Goal: Task Accomplishment & Management: Complete application form

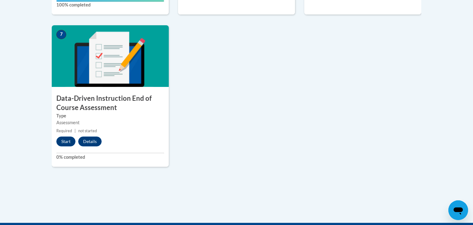
scroll to position [495, 0]
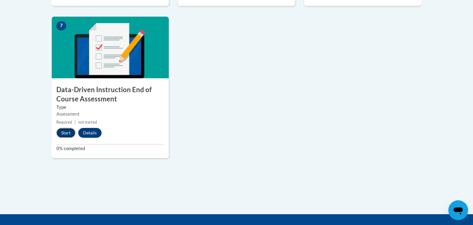
click at [67, 129] on button "Start" at bounding box center [65, 133] width 19 height 10
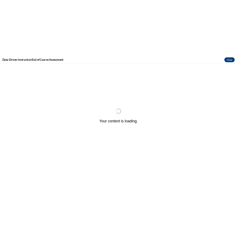
scroll to position [0, 0]
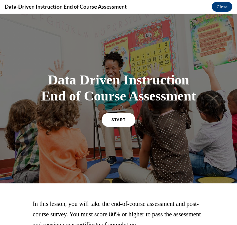
click at [114, 119] on span "START" at bounding box center [118, 119] width 14 height 5
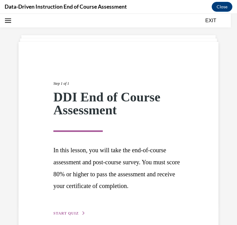
scroll to position [47, 0]
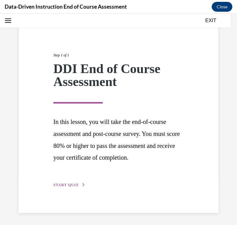
click at [66, 187] on button "START QUIZ" at bounding box center [69, 185] width 32 height 6
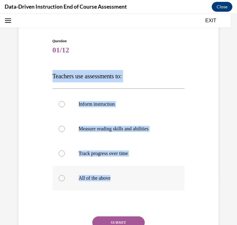
drag, startPoint x: 52, startPoint y: 75, endPoint x: 157, endPoint y: 171, distance: 142.3
click at [157, 171] on div "Question 01/12 Teachers use assessments to: Inform instruction Measure reading …" at bounding box center [118, 152] width 132 height 229
copy div "Teachers use assessments to: Inform instruction Measure reading skills and abil…"
click at [120, 132] on p "Measure reading skills and abilities" at bounding box center [124, 129] width 91 height 6
click at [65, 132] on input "Measure reading skills and abilities" at bounding box center [62, 129] width 6 height 6
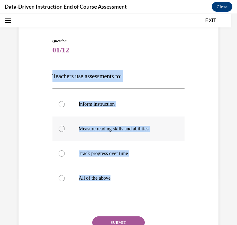
radio input "true"
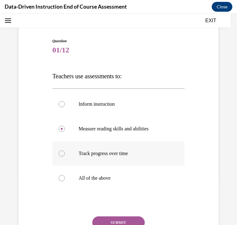
click at [113, 149] on label "Track progress over time" at bounding box center [118, 153] width 132 height 25
click at [65, 150] on input "Track progress over time" at bounding box center [62, 153] width 6 height 6
radio input "true"
click at [68, 181] on label "All of the above" at bounding box center [118, 178] width 132 height 25
click at [65, 181] on input "All of the above" at bounding box center [62, 178] width 6 height 6
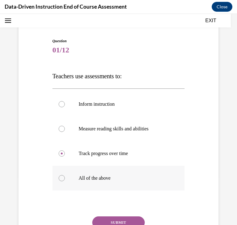
radio input "true"
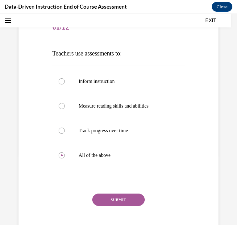
scroll to position [74, 0]
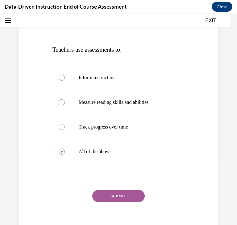
click at [98, 195] on button "SUBMIT" at bounding box center [118, 196] width 52 height 12
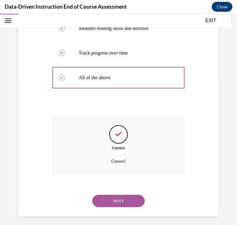
scroll to position [152, 0]
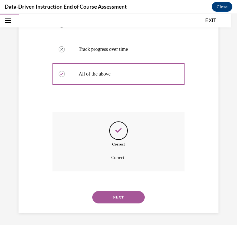
click at [123, 192] on button "NEXT" at bounding box center [118, 197] width 52 height 12
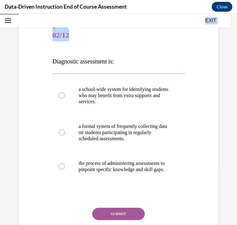
scroll to position [114, 0]
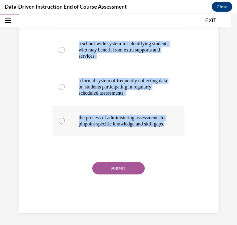
drag, startPoint x: 51, startPoint y: 94, endPoint x: 109, endPoint y: 122, distance: 64.1
click at [109, 122] on div "Question 02/12 Diagnostic assessment is: a school-wide system for identifying s…" at bounding box center [118, 91] width 135 height 244
copy div "Diagnostic assessment is: a school-wide system for identifying students who may…"
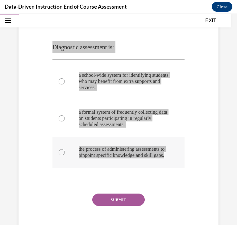
scroll to position [75, 0]
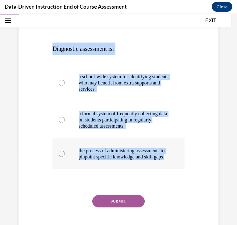
click at [160, 143] on label "the process of administering assessments to pinpoint specific knowledge and ski…" at bounding box center [118, 153] width 132 height 31
click at [65, 151] on input "the process of administering assessments to pinpoint specific knowledge and ski…" at bounding box center [62, 154] width 6 height 6
radio input "true"
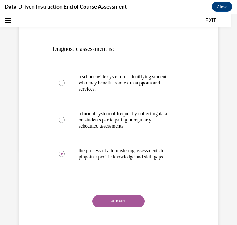
click at [133, 203] on button "SUBMIT" at bounding box center [118, 201] width 52 height 12
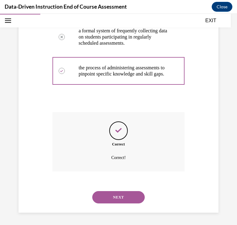
scroll to position [164, 0]
click at [122, 199] on button "NEXT" at bounding box center [118, 197] width 52 height 12
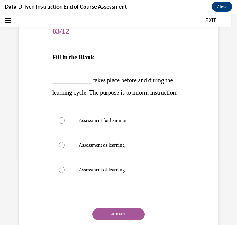
scroll to position [67, 0]
drag, startPoint x: 52, startPoint y: 80, endPoint x: 142, endPoint y: 185, distance: 138.7
click at [142, 185] on div "Question 03/12 Fill in the Blank _____________ takes place before and during th…" at bounding box center [118, 138] width 132 height 239
copy div "_____________ takes place before and during the learning cycle. The purpose is …"
click at [140, 127] on label "Assessment for learning" at bounding box center [118, 120] width 132 height 25
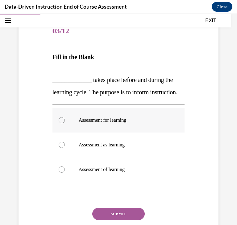
click at [65, 123] on input "Assessment for learning" at bounding box center [62, 120] width 6 height 6
radio input "true"
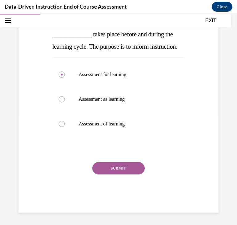
click at [125, 163] on button "SUBMIT" at bounding box center [118, 168] width 52 height 12
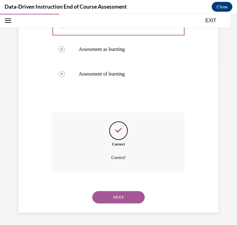
scroll to position [174, 0]
click at [127, 199] on button "NEXT" at bounding box center [118, 197] width 52 height 12
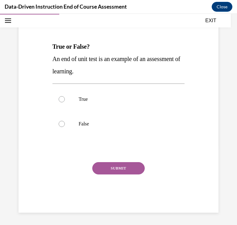
scroll to position [68, 0]
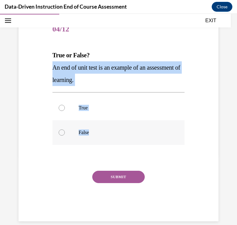
drag, startPoint x: 52, startPoint y: 67, endPoint x: 99, endPoint y: 142, distance: 88.6
click at [99, 142] on div "Question 04/12 True or False? An end of unit test is an example of an assessmen…" at bounding box center [118, 119] width 132 height 204
copy div "An end of unit test is an example of an assessment of learning. True False"
click at [103, 107] on p "True" at bounding box center [124, 108] width 91 height 6
click at [65, 107] on input "True" at bounding box center [62, 108] width 6 height 6
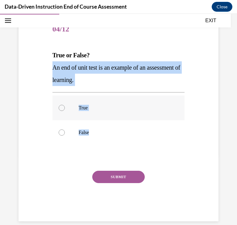
radio input "true"
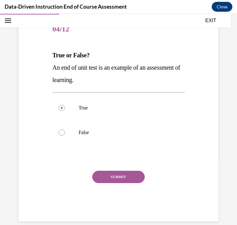
click at [109, 176] on button "SUBMIT" at bounding box center [118, 177] width 52 height 12
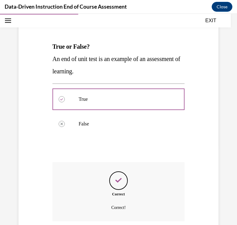
scroll to position [127, 0]
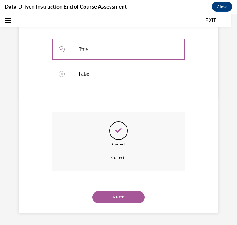
click at [115, 187] on div "NEXT" at bounding box center [118, 197] width 132 height 25
click at [118, 194] on button "NEXT" at bounding box center [118, 197] width 52 height 12
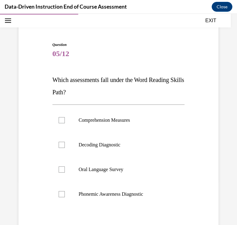
scroll to position [45, 0]
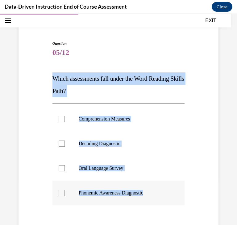
drag, startPoint x: 55, startPoint y: 78, endPoint x: 151, endPoint y: 193, distance: 149.1
click at [151, 193] on div "Question 05/12 Which assessments fall under the Word Reading Skills Path? Compr…" at bounding box center [118, 161] width 132 height 241
copy div "Which assessments fall under the Word Reading Skills Path? Comprehension Measur…"
click at [90, 153] on label "Decoding Diagnostic" at bounding box center [118, 143] width 132 height 25
click at [65, 147] on input "Decoding Diagnostic" at bounding box center [62, 143] width 6 height 6
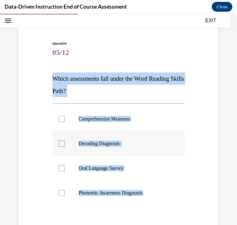
checkbox input "true"
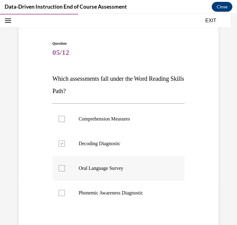
click at [88, 162] on label "Oral Language Survey" at bounding box center [118, 168] width 132 height 25
click at [65, 165] on input "Oral Language Survey" at bounding box center [62, 168] width 6 height 6
click at [88, 162] on label "Oral Language Survey" at bounding box center [118, 168] width 132 height 25
click at [65, 165] on input "Oral Language Survey" at bounding box center [62, 168] width 6 height 6
checkbox input "false"
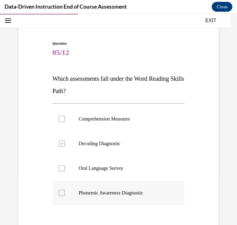
click at [96, 188] on label "Phonemic Awareness Diagnostic" at bounding box center [118, 193] width 132 height 25
click at [65, 190] on input "Phonemic Awareness Diagnostic" at bounding box center [62, 193] width 6 height 6
checkbox input "true"
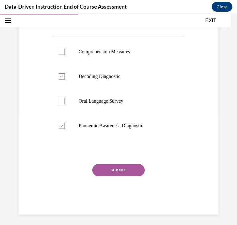
click at [116, 167] on button "SUBMIT" at bounding box center [118, 170] width 52 height 12
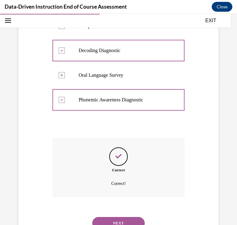
scroll to position [164, 0]
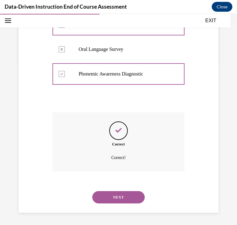
click at [114, 196] on button "NEXT" at bounding box center [118, 197] width 52 height 12
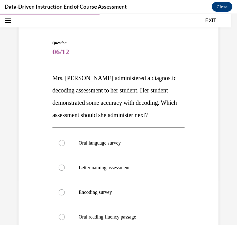
scroll to position [57, 0]
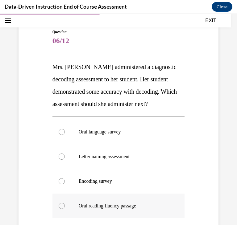
drag, startPoint x: 51, startPoint y: 68, endPoint x: 169, endPoint y: 197, distance: 174.9
click at [169, 197] on div "Question 06/12 Mrs. Lee administered a diagnostic decoding assessment to her st…" at bounding box center [118, 157] width 135 height 275
copy div "Mrs. Lee administered a diagnostic decoding assessment to her student. Her stud…"
click at [124, 201] on label "Oral reading fluency passage" at bounding box center [118, 205] width 132 height 25
click at [65, 203] on input "Oral reading fluency passage" at bounding box center [62, 206] width 6 height 6
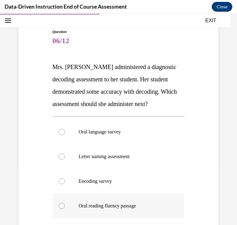
radio input "true"
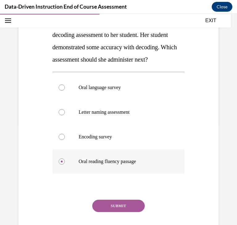
click at [124, 201] on button "SUBMIT" at bounding box center [118, 206] width 52 height 12
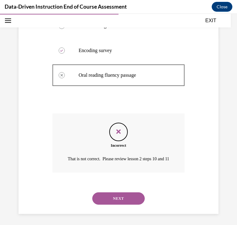
scroll to position [196, 0]
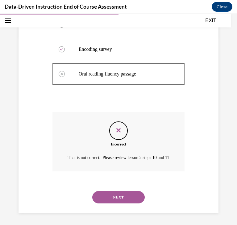
click at [124, 191] on button "NEXT" at bounding box center [118, 197] width 52 height 12
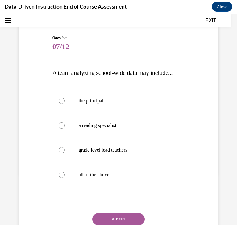
scroll to position [57, 0]
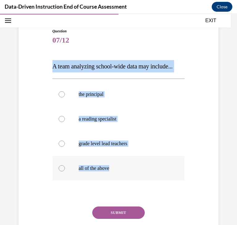
drag, startPoint x: 53, startPoint y: 63, endPoint x: 138, endPoint y: 160, distance: 128.8
click at [138, 160] on div "Question 07/12 A team analyzing school-wide data may include... the principal a…" at bounding box center [118, 142] width 132 height 229
copy div "A team analyzing school-wide data may include... the principal a reading specia…"
click at [155, 150] on label "grade level lead teachers" at bounding box center [118, 143] width 132 height 25
click at [65, 147] on input "grade level lead teachers" at bounding box center [62, 143] width 6 height 6
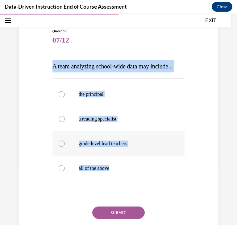
radio input "true"
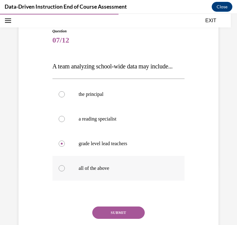
click at [138, 163] on label "all of the above" at bounding box center [118, 168] width 132 height 25
click at [65, 165] on input "all of the above" at bounding box center [62, 168] width 6 height 6
radio input "true"
click at [107, 208] on button "SUBMIT" at bounding box center [118, 212] width 52 height 12
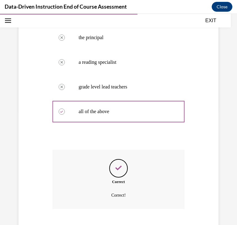
scroll to position [152, 0]
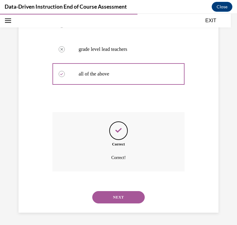
click at [117, 187] on div "NEXT" at bounding box center [118, 197] width 132 height 25
click at [116, 191] on button "NEXT" at bounding box center [118, 197] width 52 height 12
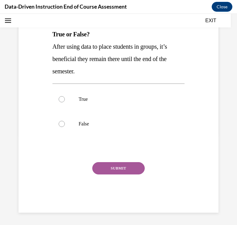
scroll to position [0, 0]
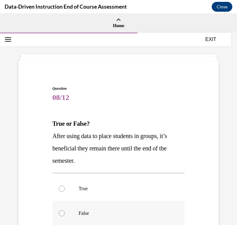
drag, startPoint x: 54, startPoint y: 125, endPoint x: 110, endPoint y: 224, distance: 113.7
click at [110, 224] on div "Question 08/12 True or False? After using data to place students in groups, it’…" at bounding box center [118, 194] width 132 height 216
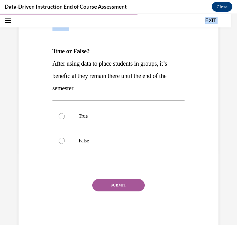
drag, startPoint x: 52, startPoint y: 122, endPoint x: 126, endPoint y: 226, distance: 127.7
click at [126, 225] on html "SKIP TO STEP EXIT Data Driven Instruction End of Course Assessment 0% COMPLETE …" at bounding box center [118, 119] width 237 height 211
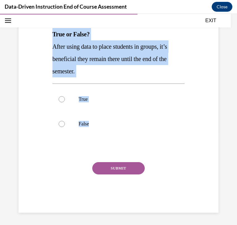
drag, startPoint x: 98, startPoint y: 131, endPoint x: 52, endPoint y: 37, distance: 105.1
click at [52, 37] on div "Question 08/12 True or False? After using data to place students in groups, it’…" at bounding box center [118, 99] width 135 height 225
copy div "True or False? After using data to place students in groups, it’s beneficial th…"
click at [91, 119] on label "False" at bounding box center [118, 124] width 132 height 25
click at [65, 121] on input "False" at bounding box center [62, 124] width 6 height 6
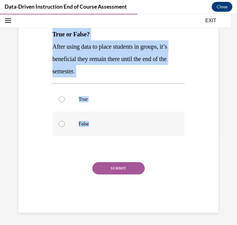
radio input "true"
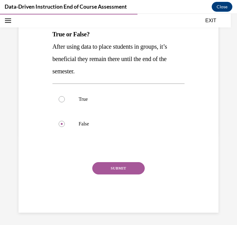
click at [113, 160] on div "Question 08/12 True or False? After using data to place students in groups, it’…" at bounding box center [118, 104] width 132 height 216
click at [116, 164] on button "SUBMIT" at bounding box center [118, 168] width 52 height 12
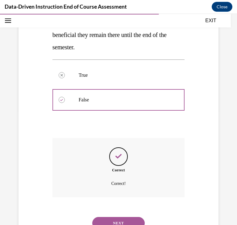
scroll to position [139, 0]
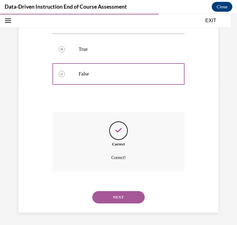
click at [123, 194] on button "NEXT" at bounding box center [118, 197] width 52 height 12
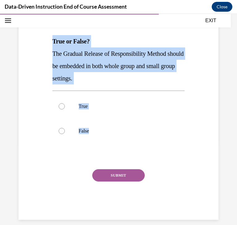
scroll to position [87, 0]
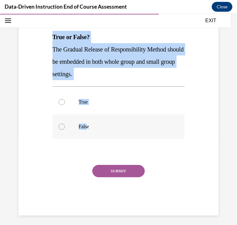
drag, startPoint x: 52, startPoint y: 124, endPoint x: 87, endPoint y: 130, distance: 36.2
click at [87, 130] on div "Question 09/12 True or False? The Gradual Release of Responsibility Method shou…" at bounding box center [118, 102] width 135 height 225
copy div "True or False? The Gradual Release of Responsibility Method should be embedded …"
click at [113, 96] on label "True" at bounding box center [118, 102] width 132 height 25
click at [65, 99] on input "True" at bounding box center [62, 102] width 6 height 6
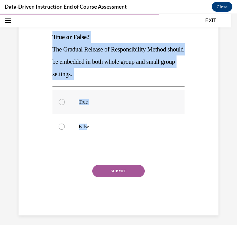
radio input "true"
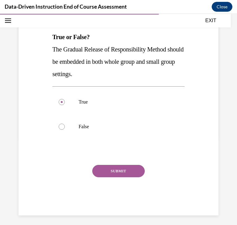
click at [114, 177] on div "SUBMIT" at bounding box center [118, 180] width 132 height 31
click at [121, 167] on button "SUBMIT" at bounding box center [118, 171] width 52 height 12
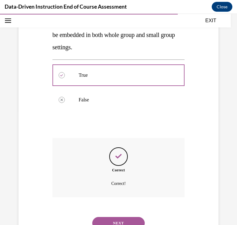
scroll to position [139, 0]
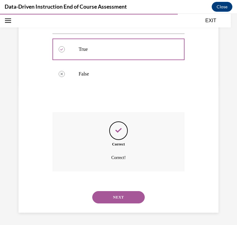
click at [125, 189] on div "NEXT" at bounding box center [118, 197] width 132 height 25
click at [125, 193] on button "NEXT" at bounding box center [118, 197] width 52 height 12
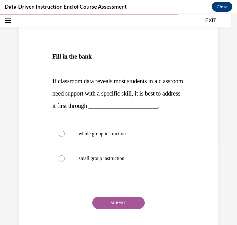
scroll to position [80, 0]
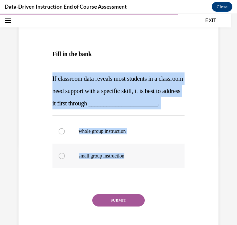
drag, startPoint x: 52, startPoint y: 78, endPoint x: 148, endPoint y: 164, distance: 128.2
click at [148, 164] on div "Question 10/12 Fill in the bank If classroom data reveals most students in a cl…" at bounding box center [118, 125] width 132 height 239
copy div "If classroom data reveals most students in a classroom need support with a spec…"
click at [98, 144] on label "whole group instruction" at bounding box center [118, 131] width 132 height 25
click at [65, 134] on input "whole group instruction" at bounding box center [62, 131] width 6 height 6
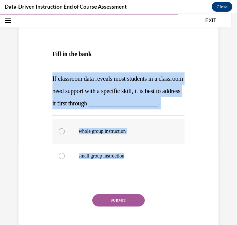
radio input "true"
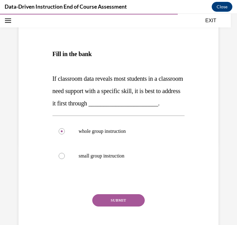
click at [113, 206] on button "SUBMIT" at bounding box center [118, 200] width 52 height 12
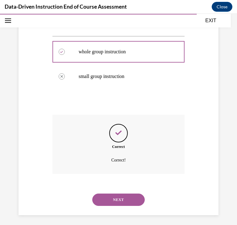
scroll to position [174, 0]
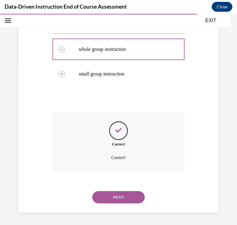
click at [120, 190] on div "NEXT" at bounding box center [118, 197] width 132 height 25
click at [120, 194] on button "NEXT" at bounding box center [118, 197] width 52 height 12
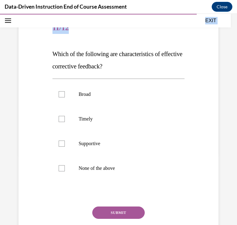
scroll to position [114, 0]
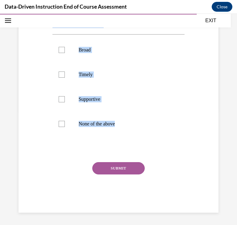
drag, startPoint x: 53, startPoint y: 124, endPoint x: 116, endPoint y: 151, distance: 69.3
click at [116, 151] on div "Question 11/12 Which of the following are characteristics of effective correcti…" at bounding box center [118, 92] width 132 height 241
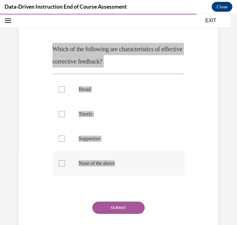
scroll to position [74, 0]
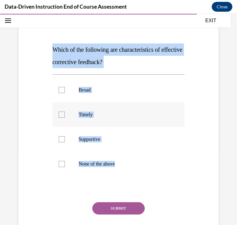
click at [97, 108] on label "Timely" at bounding box center [118, 114] width 132 height 25
click at [65, 112] on input "Timely" at bounding box center [62, 115] width 6 height 6
checkbox input "true"
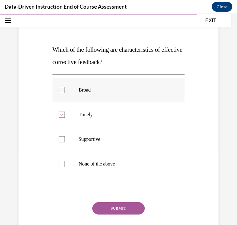
click at [95, 96] on label "Broad" at bounding box center [118, 90] width 132 height 25
click at [65, 93] on input "Broad" at bounding box center [62, 90] width 6 height 6
checkbox input "true"
click at [91, 133] on label "Supportive" at bounding box center [118, 139] width 132 height 25
click at [65, 136] on input "Supportive" at bounding box center [62, 139] width 6 height 6
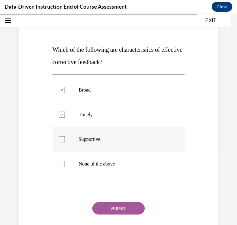
checkbox input "true"
click at [120, 210] on button "SUBMIT" at bounding box center [118, 208] width 52 height 12
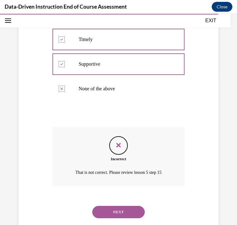
scroll to position [164, 0]
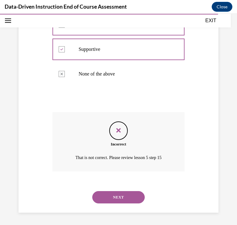
click at [120, 153] on div "That is not correct. Please review lesson 5 step 15" at bounding box center [118, 157] width 132 height 9
click at [130, 202] on button "NEXT" at bounding box center [118, 197] width 52 height 12
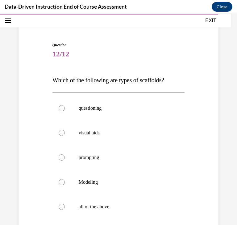
scroll to position [52, 0]
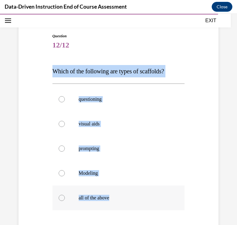
drag, startPoint x: 54, startPoint y: 71, endPoint x: 130, endPoint y: 195, distance: 145.7
click at [130, 195] on div "Question 12/12 Which of the following are types of scaffolds? questioning visua…" at bounding box center [118, 159] width 132 height 253
click at [138, 189] on label "all of the above" at bounding box center [118, 197] width 132 height 25
click at [65, 195] on input "all of the above" at bounding box center [62, 198] width 6 height 6
radio input "true"
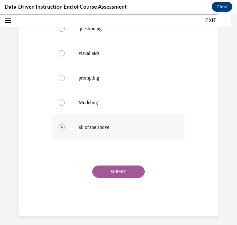
scroll to position [126, 0]
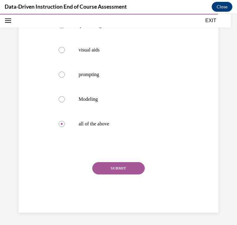
click at [131, 164] on button "SUBMIT" at bounding box center [118, 168] width 52 height 12
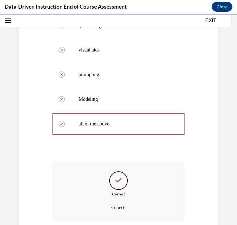
scroll to position [176, 0]
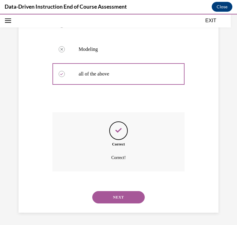
click at [132, 189] on div "NEXT" at bounding box center [118, 197] width 132 height 25
click at [133, 193] on button "NEXT" at bounding box center [118, 197] width 52 height 12
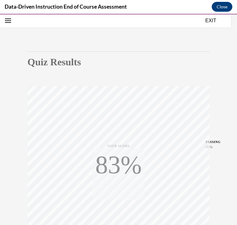
scroll to position [105, 0]
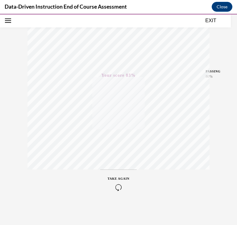
click at [206, 21] on button "EXIT" at bounding box center [210, 20] width 37 height 7
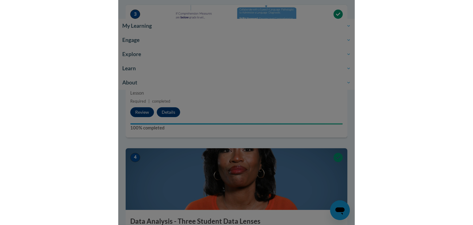
scroll to position [0, 0]
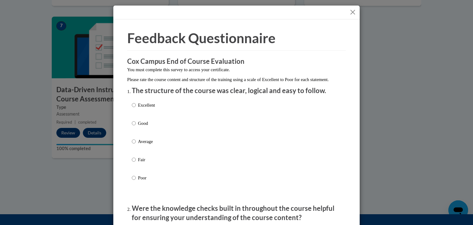
click at [153, 108] on p "Excellent" at bounding box center [146, 105] width 17 height 7
click at [136, 108] on input "Excellent" at bounding box center [134, 105] width 4 height 7
radio input "true"
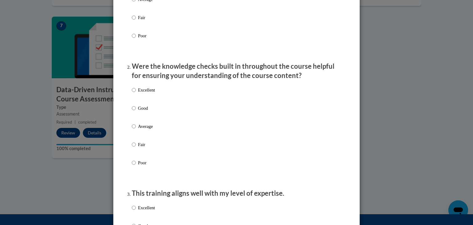
click at [153, 111] on p "Good" at bounding box center [146, 108] width 17 height 7
click at [136, 111] on input "Good" at bounding box center [134, 108] width 4 height 7
radio input "true"
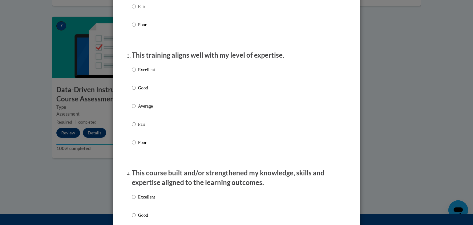
scroll to position [284, 0]
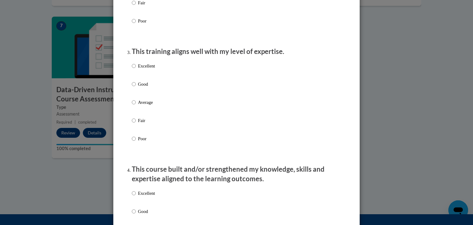
click at [153, 106] on p "Average" at bounding box center [146, 102] width 17 height 7
click at [136, 106] on input "Average" at bounding box center [134, 102] width 4 height 7
radio input "true"
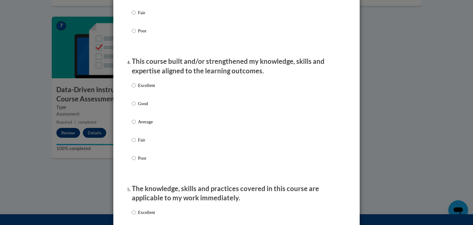
scroll to position [393, 0]
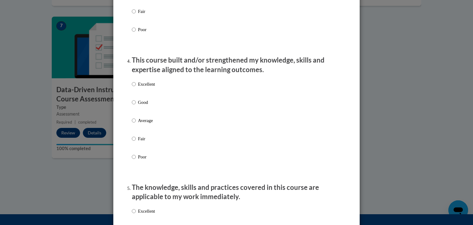
click at [153, 106] on p "Good" at bounding box center [146, 102] width 17 height 7
click at [136, 106] on input "Good" at bounding box center [134, 102] width 4 height 7
radio input "true"
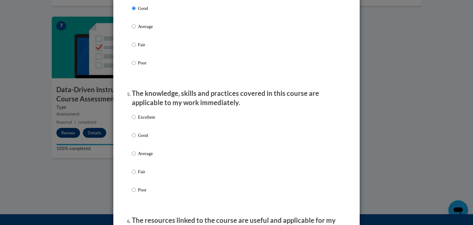
click at [150, 147] on label "Good" at bounding box center [143, 140] width 23 height 17
click at [136, 139] on input "Good" at bounding box center [134, 135] width 4 height 7
radio input "true"
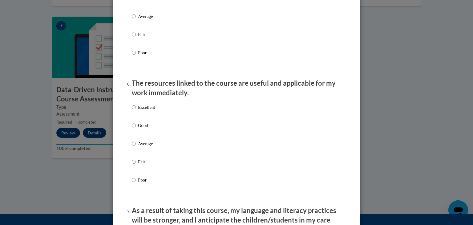
click at [150, 147] on p "Average" at bounding box center [146, 143] width 17 height 7
click at [136, 147] on input "Average" at bounding box center [134, 143] width 4 height 7
radio input "true"
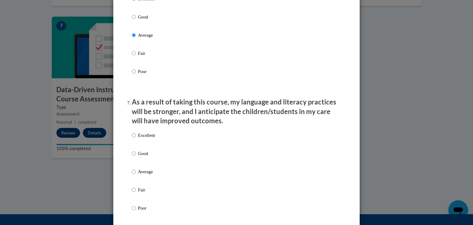
click at [150, 147] on label "Excellent" at bounding box center [143, 140] width 23 height 17
click at [136, 139] on input "Excellent" at bounding box center [134, 135] width 4 height 7
radio input "true"
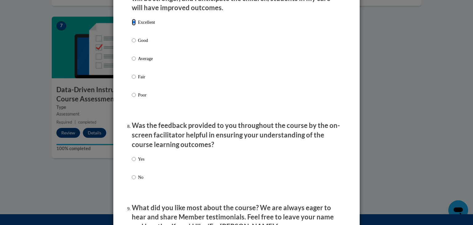
scroll to position [849, 0]
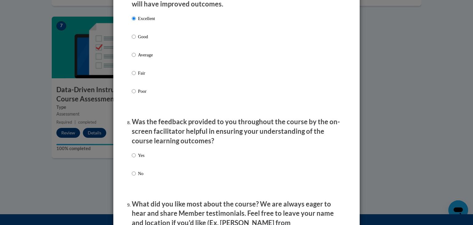
click at [141, 159] on p "Yes" at bounding box center [141, 155] width 6 height 7
click at [136, 159] on input "Yes" at bounding box center [134, 155] width 4 height 7
radio input "true"
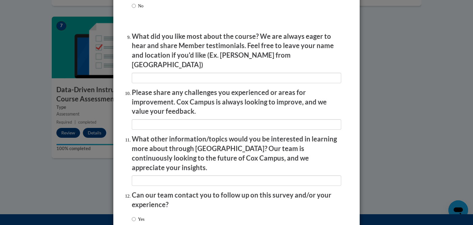
scroll to position [1058, 0]
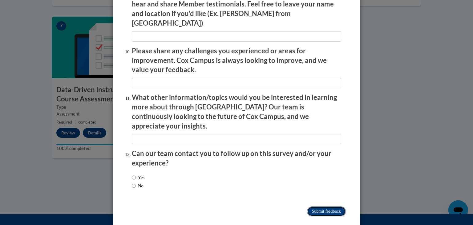
click at [317, 206] on input "Submit feedback" at bounding box center [326, 211] width 39 height 10
